Goal: Task Accomplishment & Management: Use online tool/utility

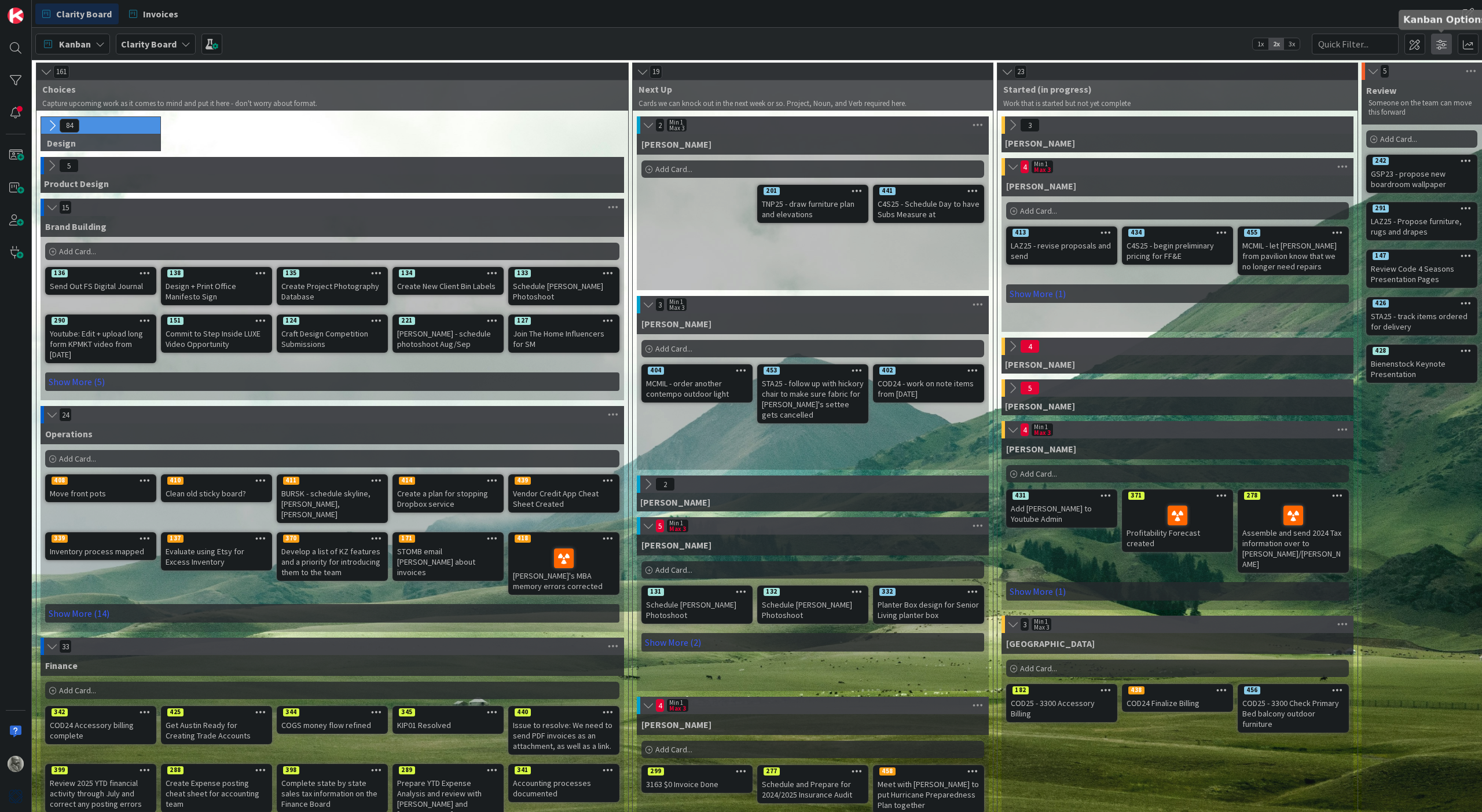
click at [1441, 42] on span at bounding box center [1441, 44] width 21 height 21
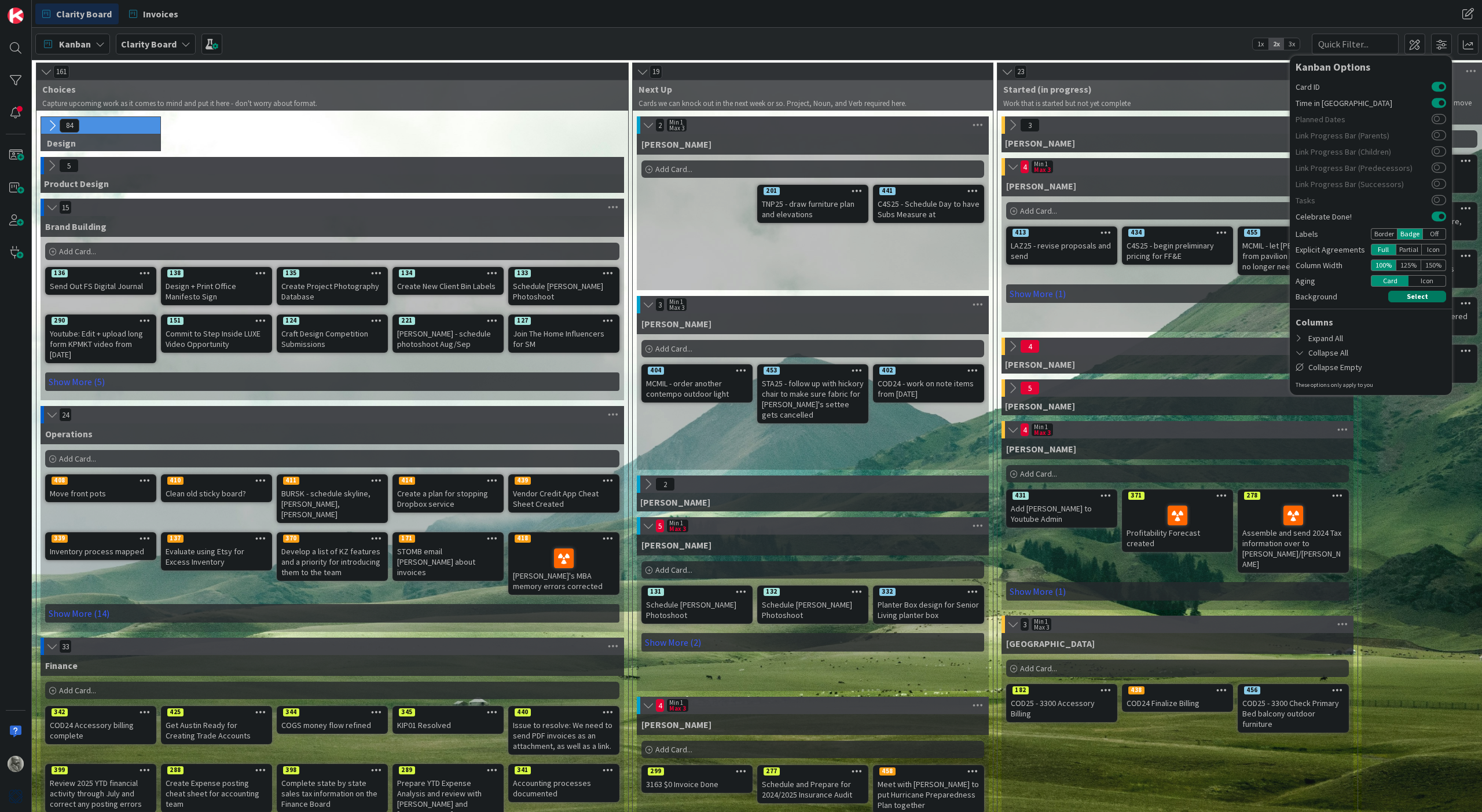
click at [1420, 293] on button "Select" at bounding box center [1417, 297] width 58 height 12
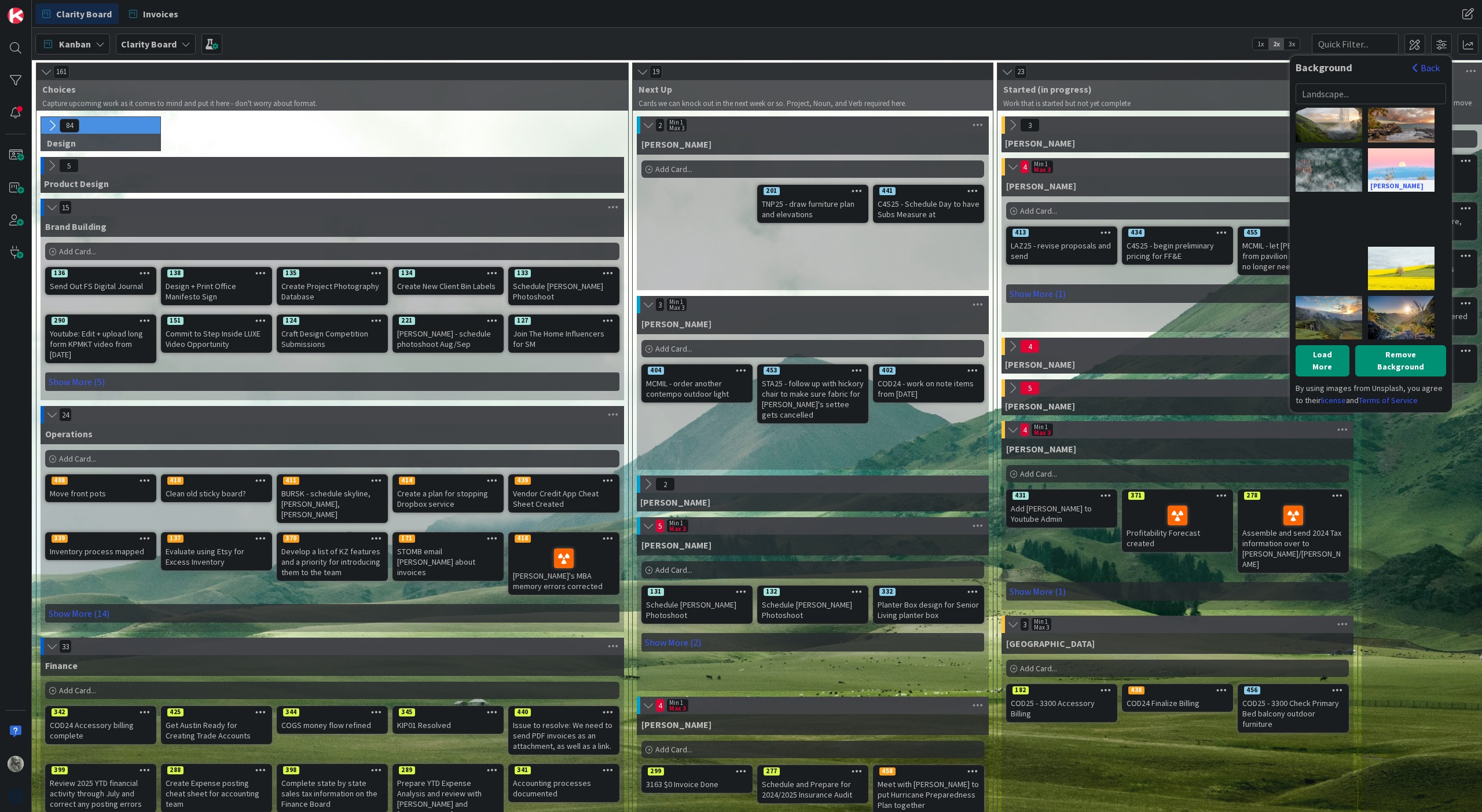
scroll to position [1239, 0]
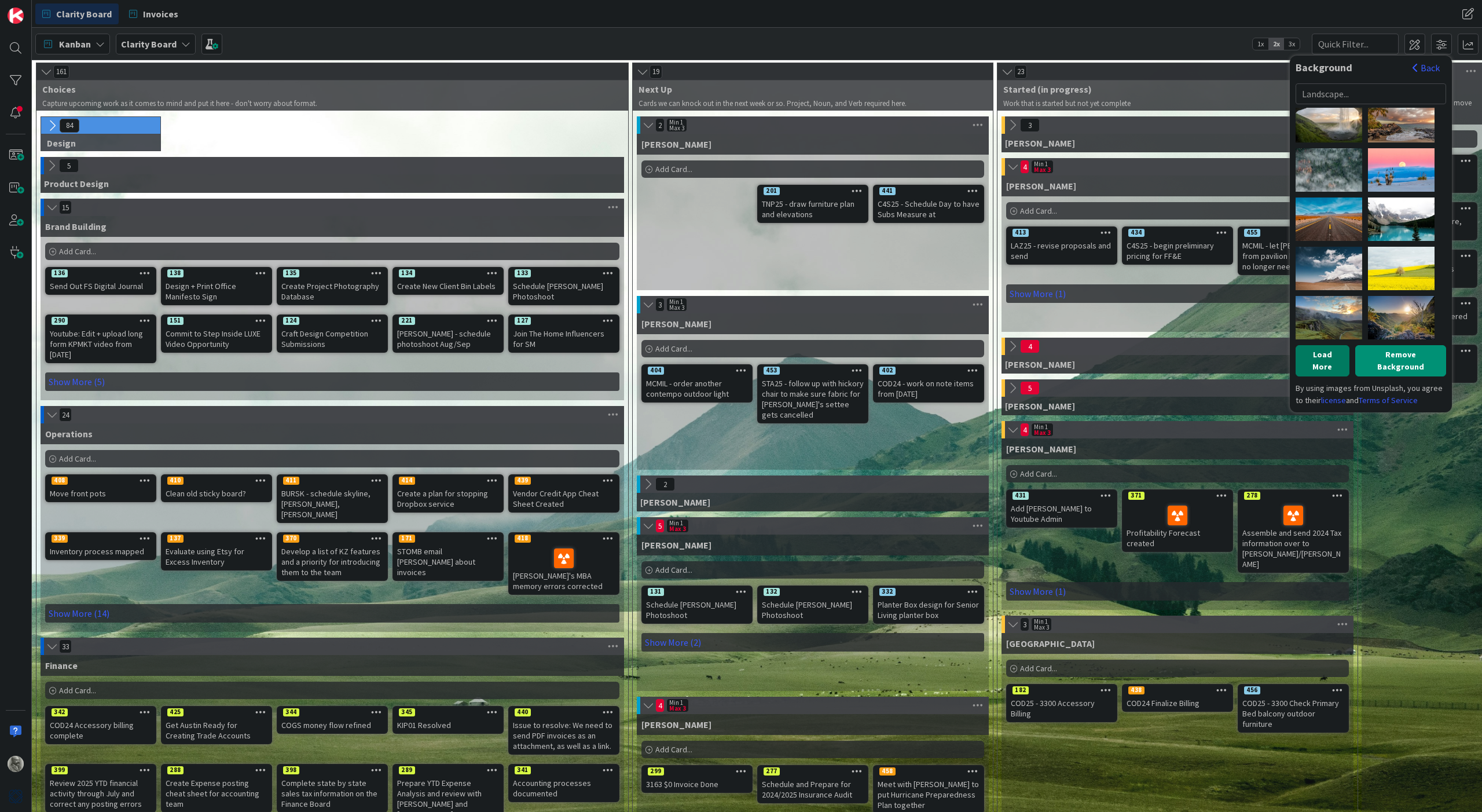
click at [1325, 355] on button "Load More" at bounding box center [1323, 360] width 54 height 31
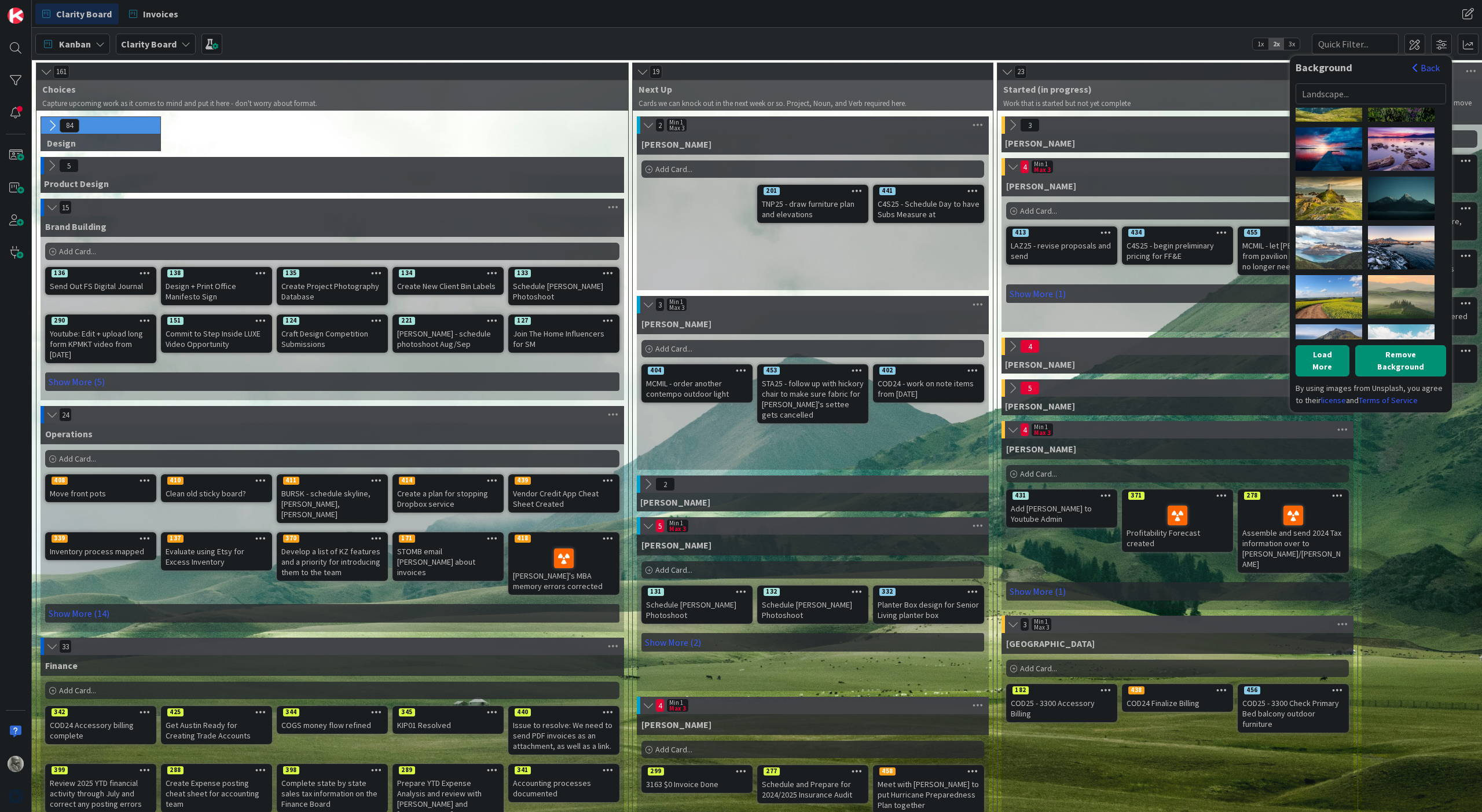
scroll to position [1953, 0]
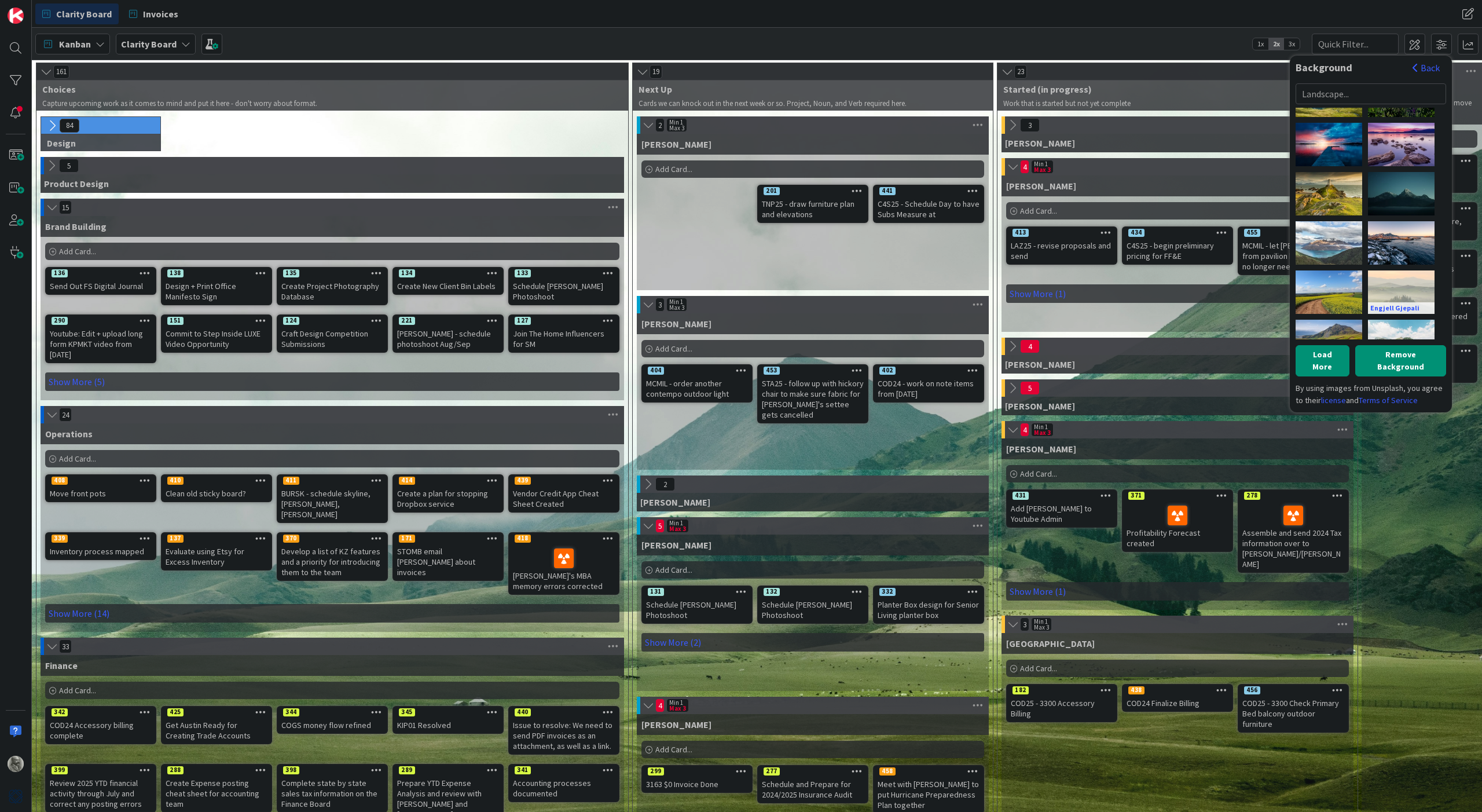
click at [1392, 286] on div "Engjell Gjepali" at bounding box center [1401, 293] width 67 height 44
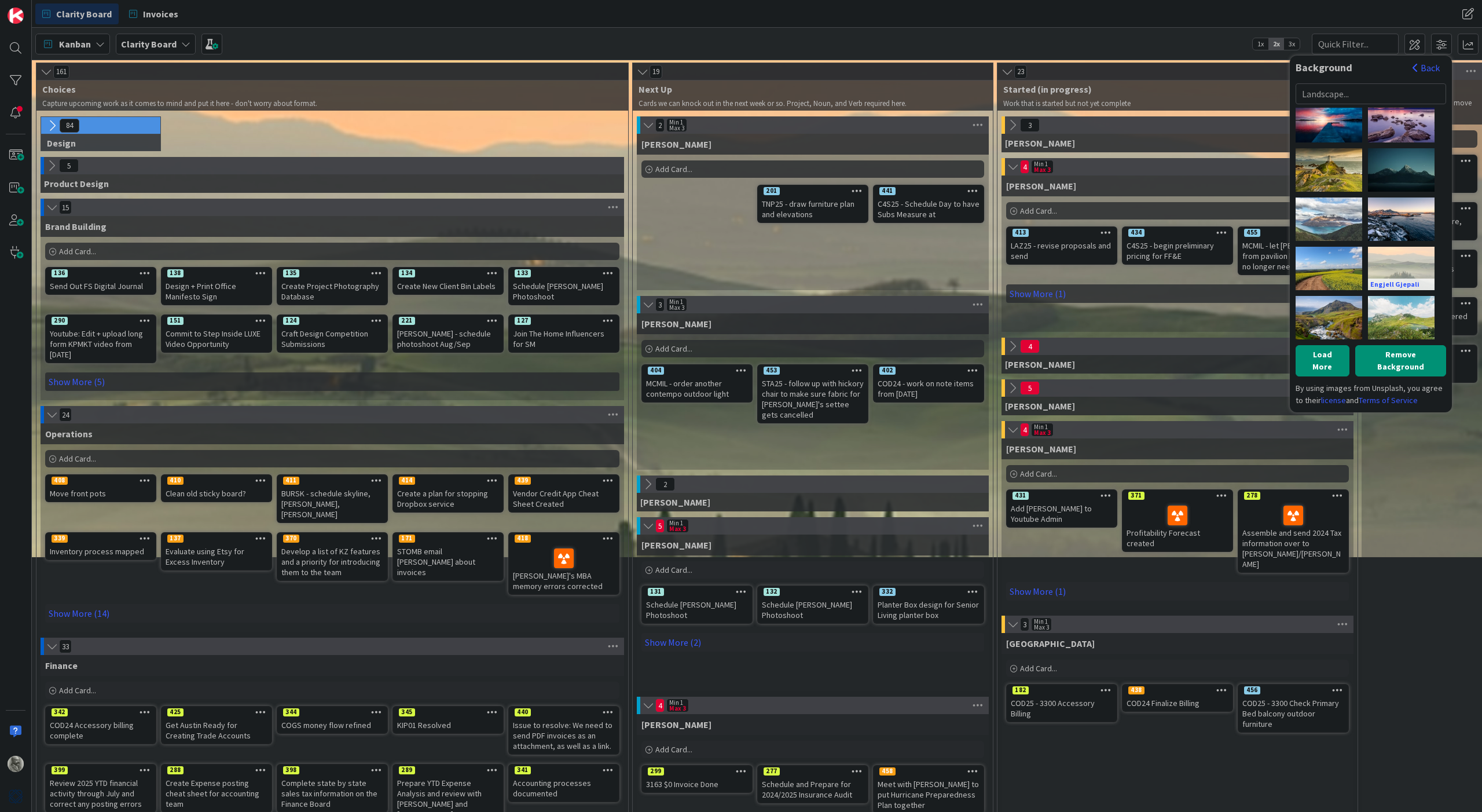
scroll to position [1977, 0]
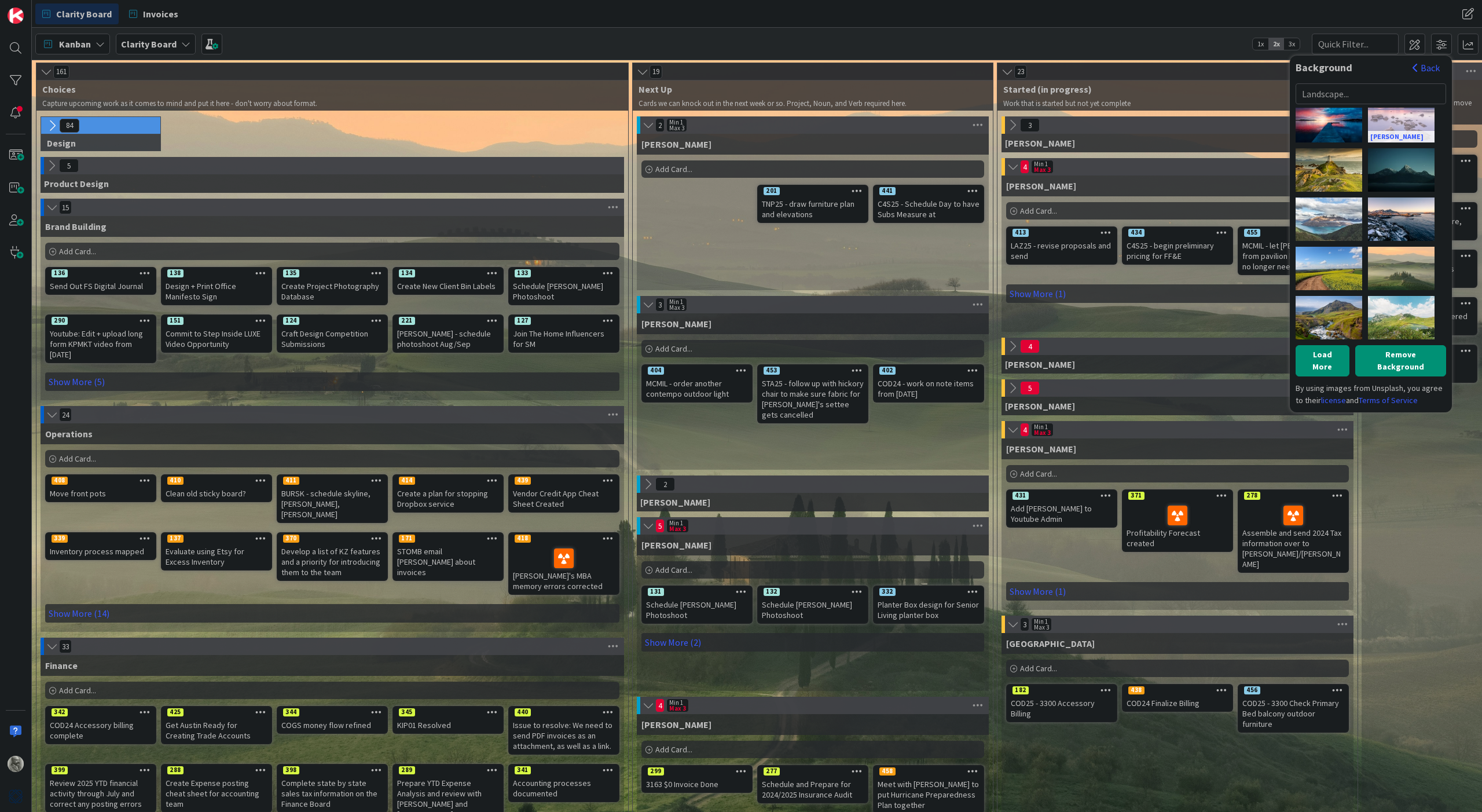
click at [1398, 124] on div "[PERSON_NAME]" at bounding box center [1401, 120] width 67 height 44
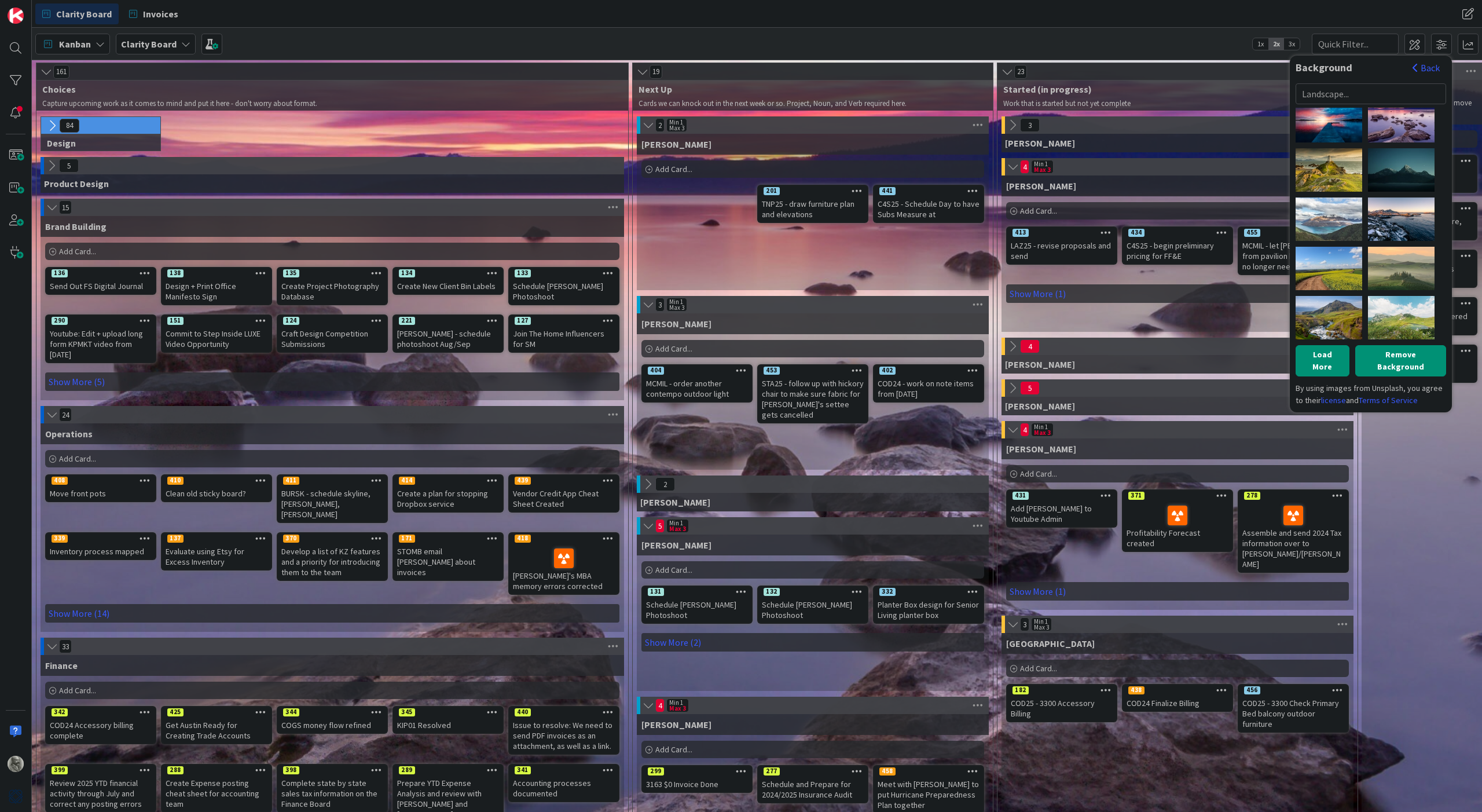
click at [1414, 535] on div "Review Someone on the team can move this forward Add Card... 242 GSP23 - propos…" at bounding box center [1421, 567] width 120 height 976
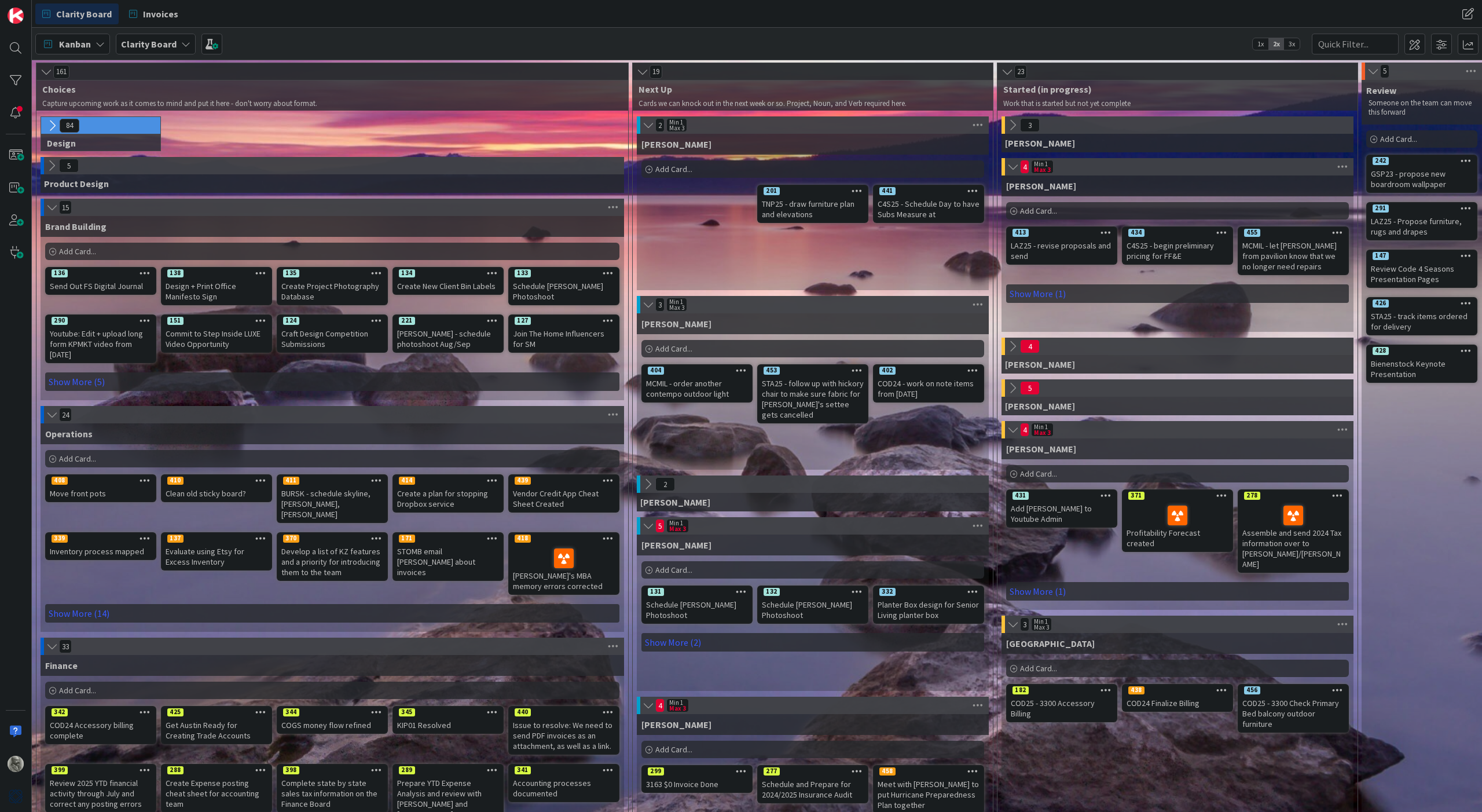
click at [52, 161] on icon at bounding box center [51, 165] width 13 height 13
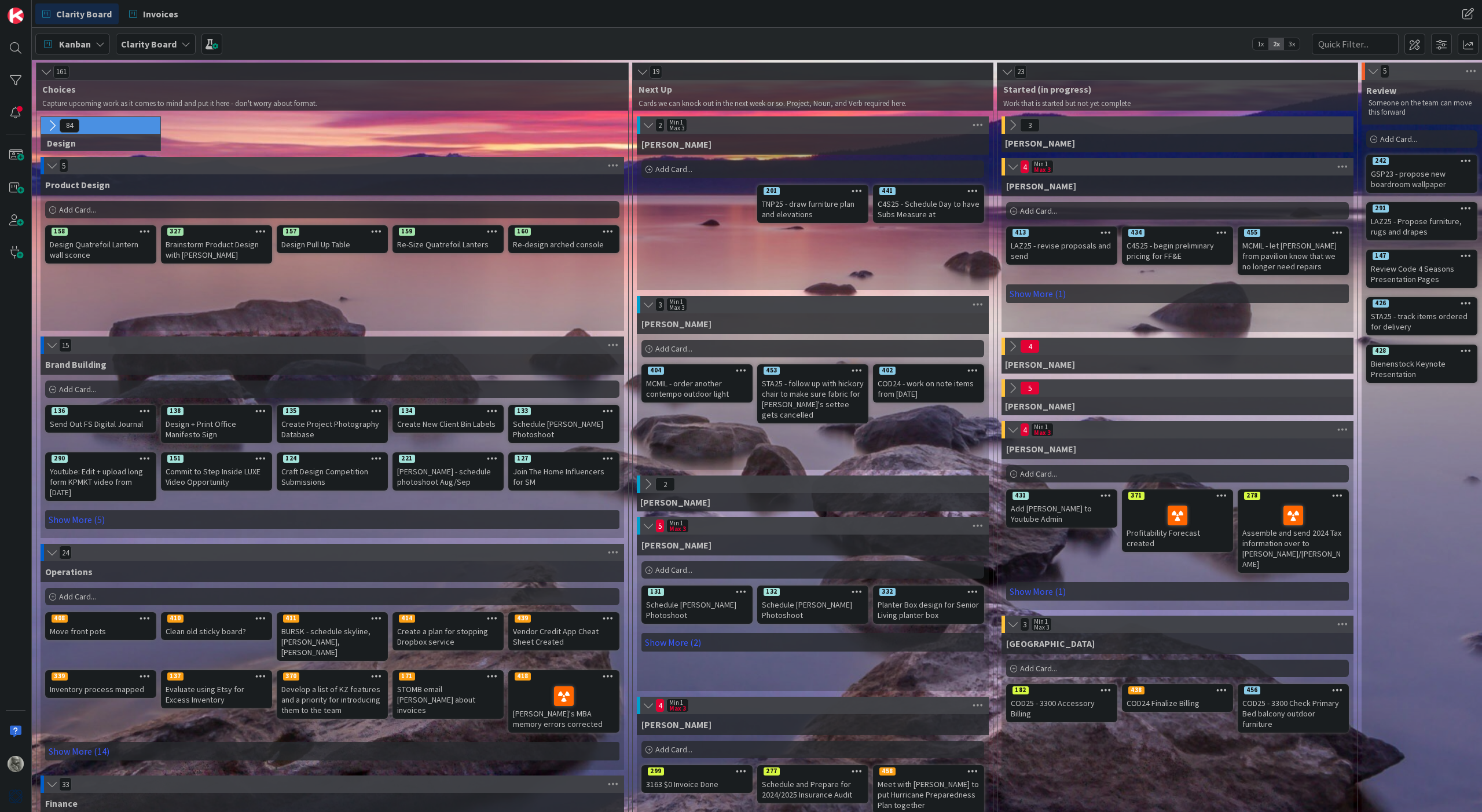
click at [50, 165] on icon at bounding box center [52, 166] width 13 height 12
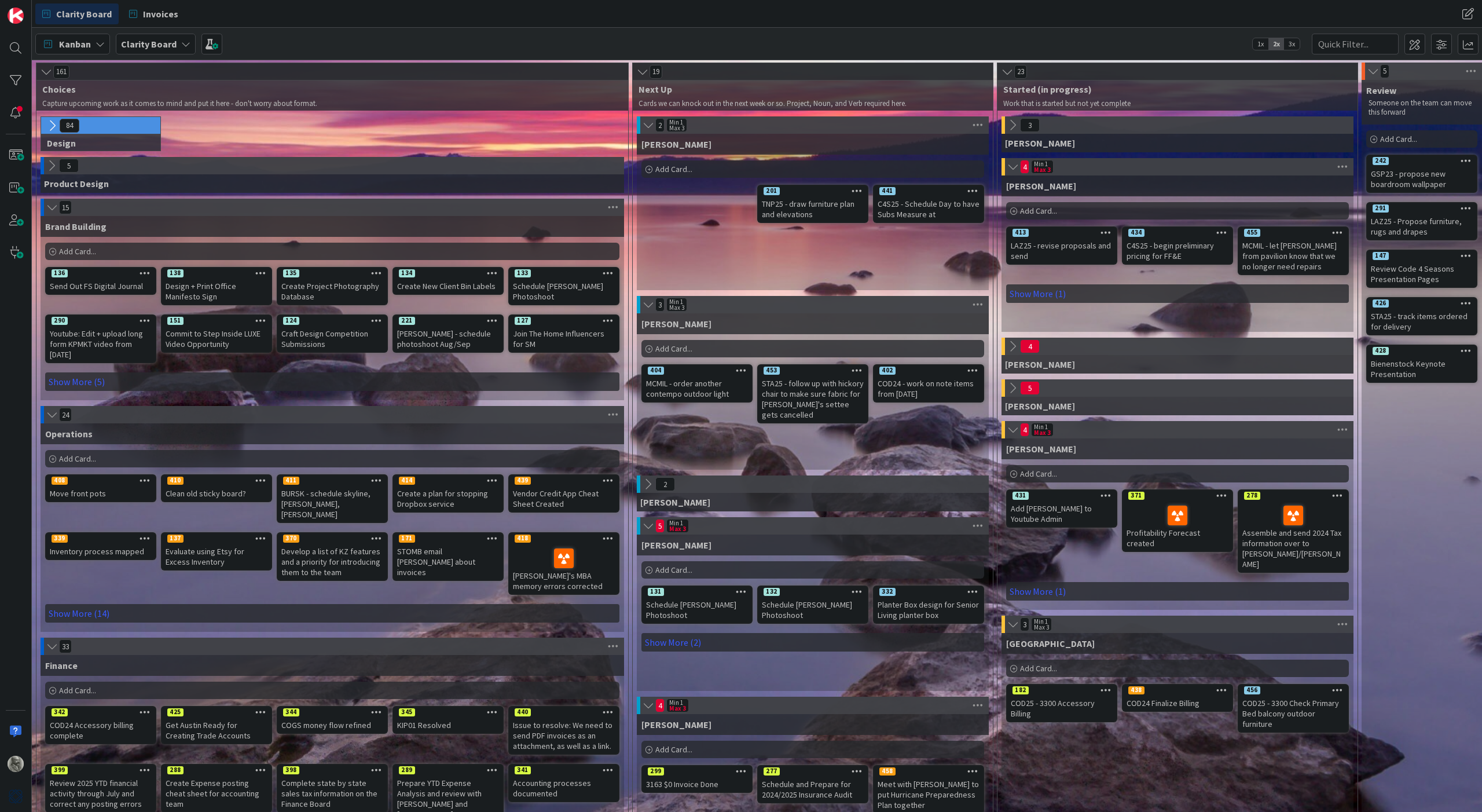
click at [51, 211] on icon at bounding box center [52, 207] width 13 height 12
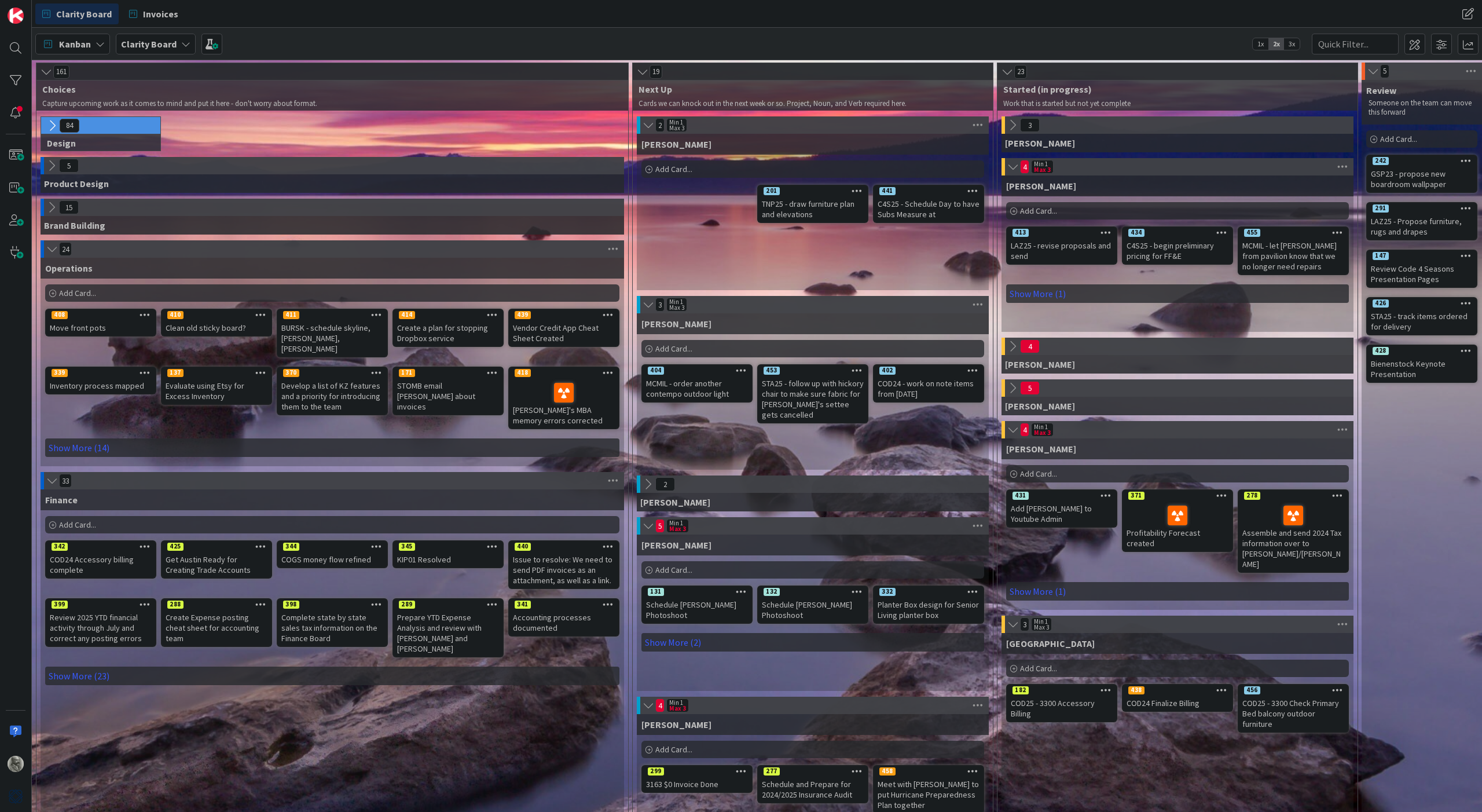
click at [51, 249] on icon at bounding box center [52, 249] width 13 height 12
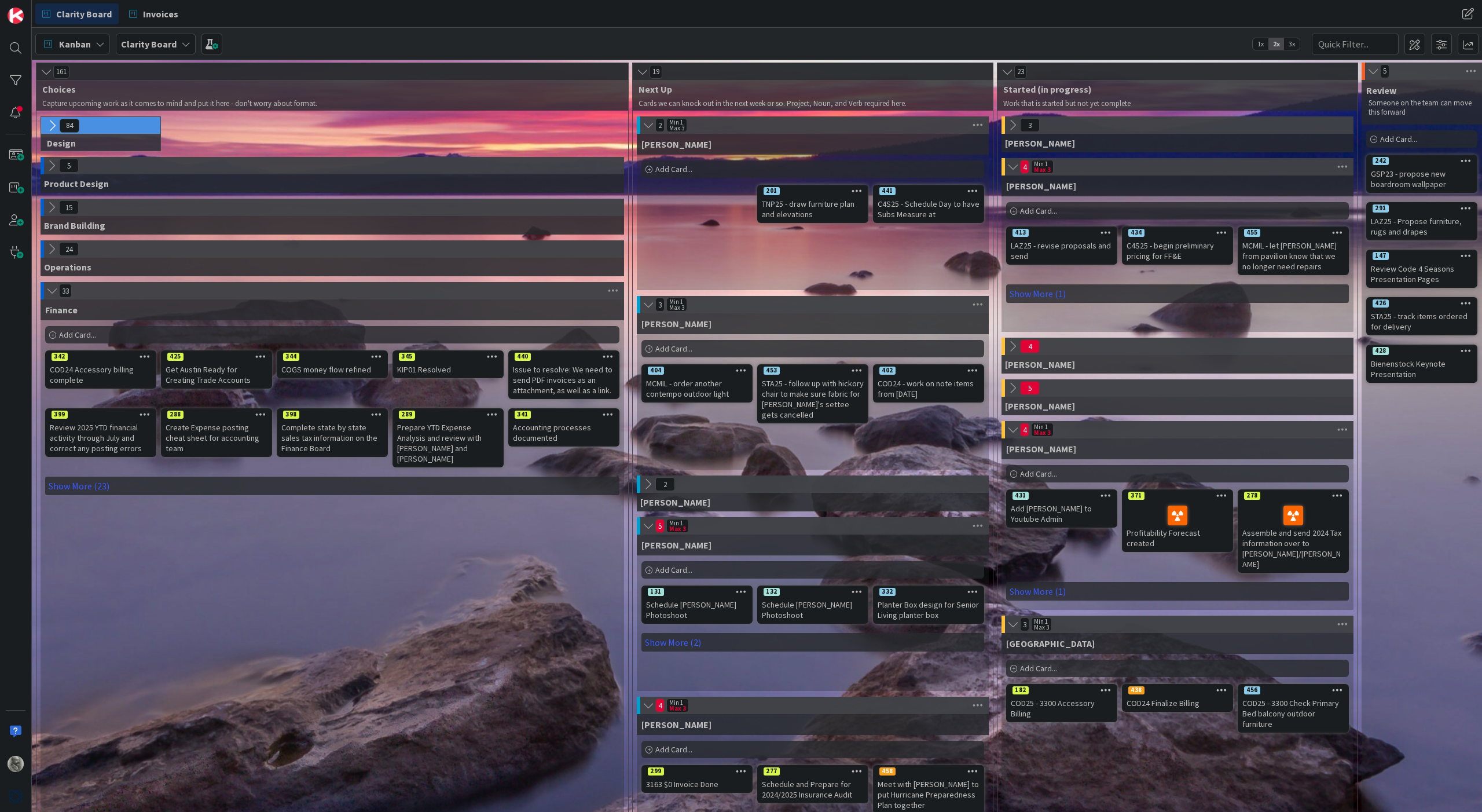
click at [52, 294] on icon at bounding box center [52, 291] width 13 height 12
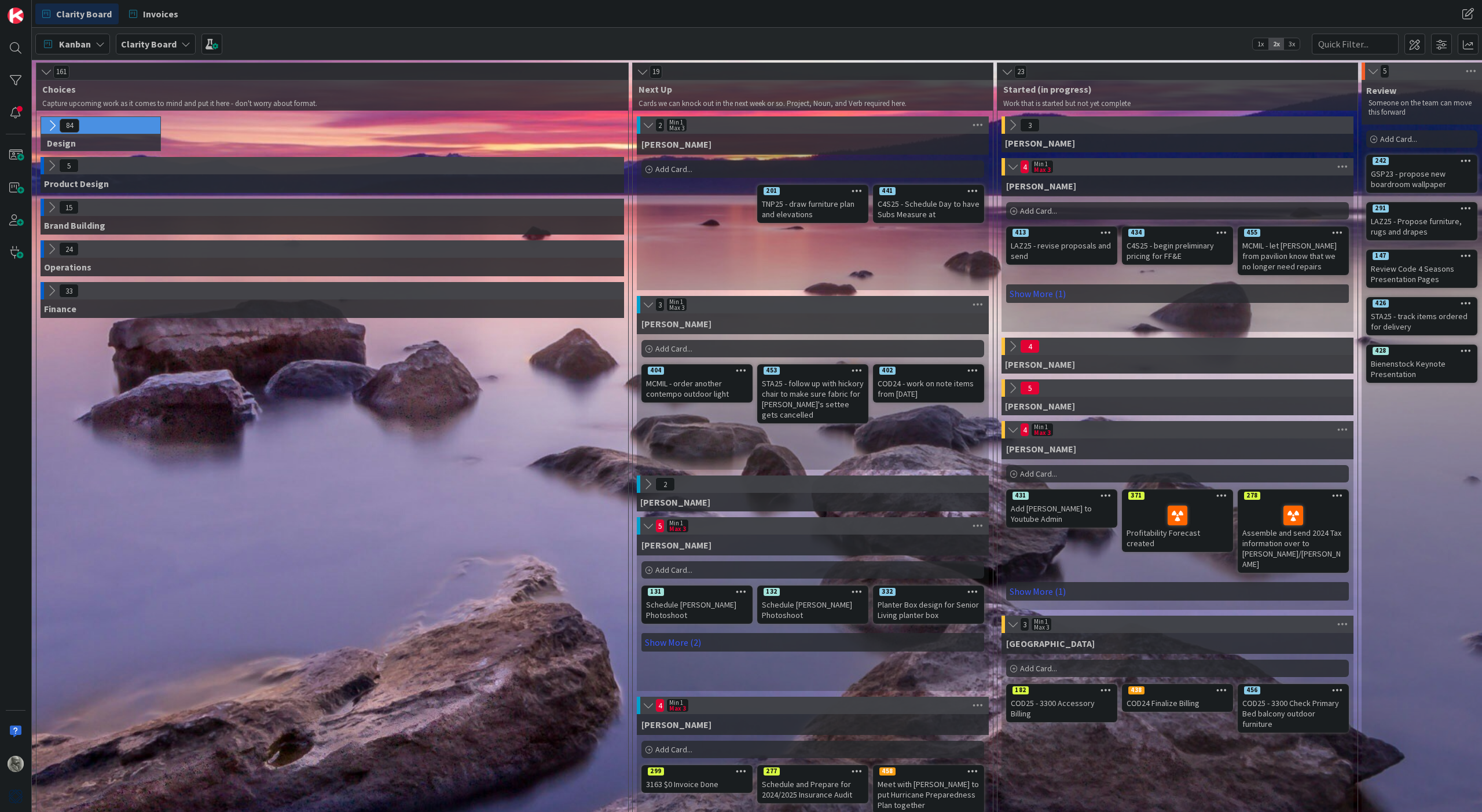
click at [52, 293] on icon at bounding box center [51, 291] width 13 height 13
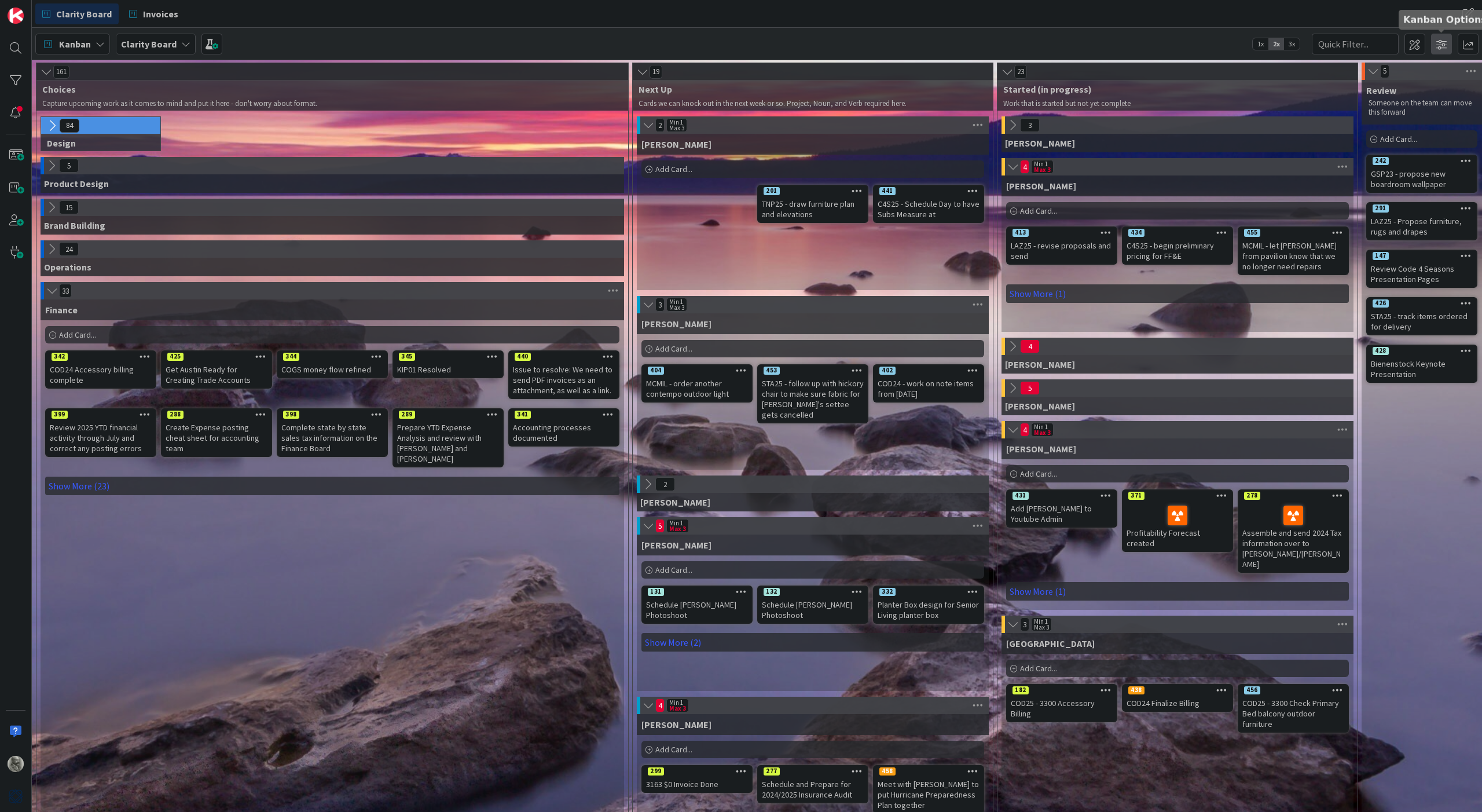
click at [1444, 50] on span at bounding box center [1441, 44] width 21 height 21
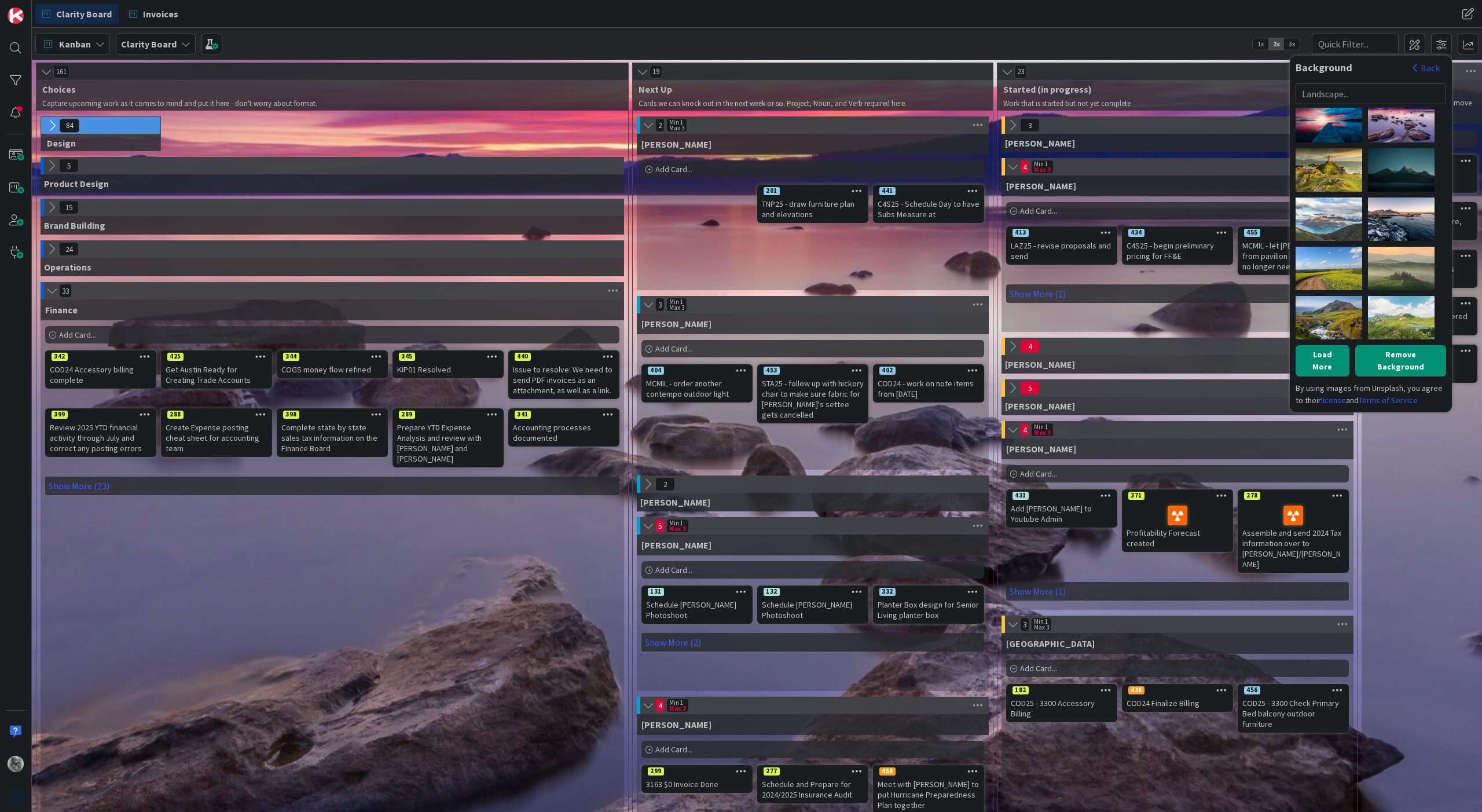
click at [1432, 66] on button "Back" at bounding box center [1426, 68] width 29 height 13
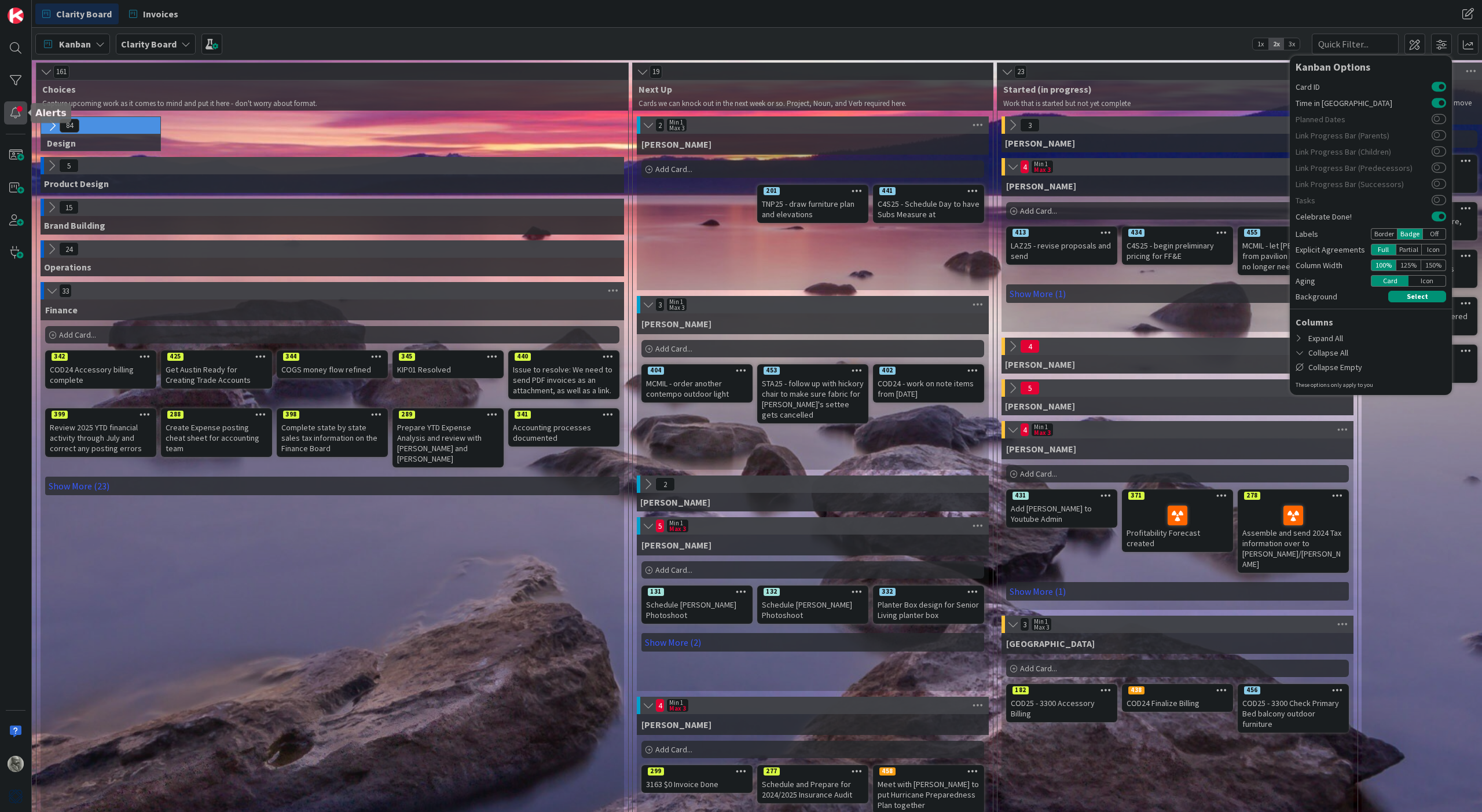
click at [16, 115] on div at bounding box center [15, 112] width 23 height 23
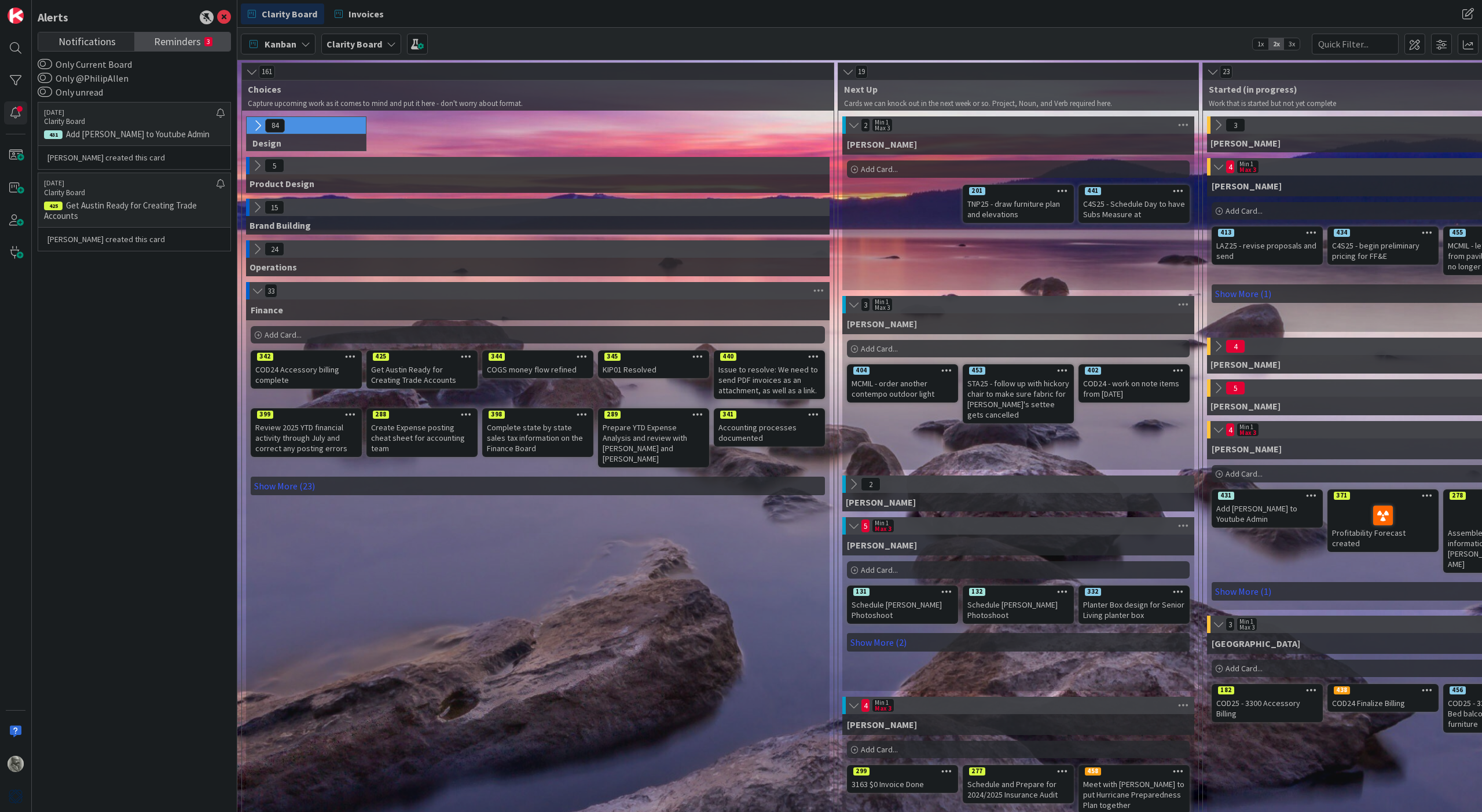
click at [186, 40] on span "Reminders" at bounding box center [177, 41] width 47 height 16
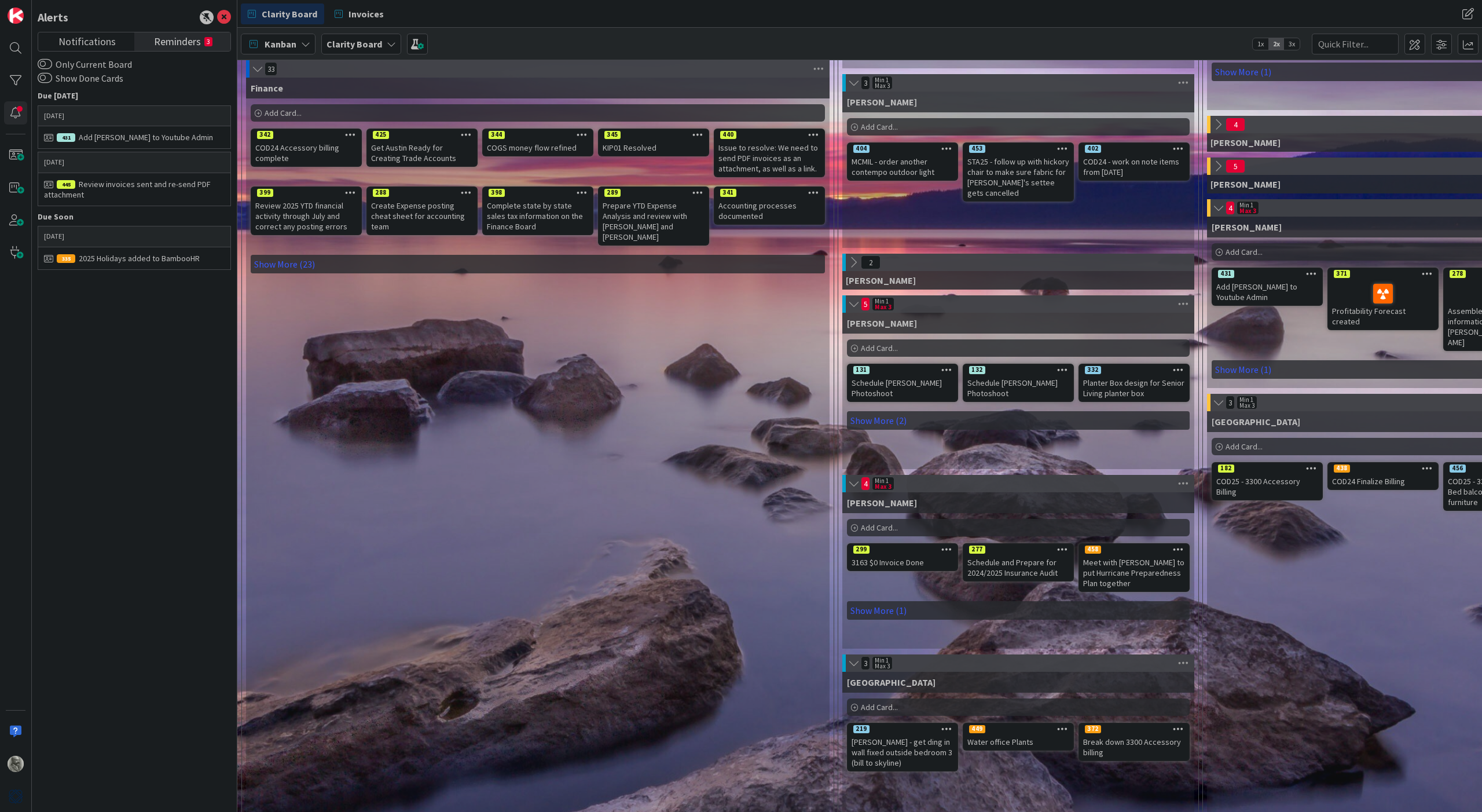
scroll to position [224, 0]
